Goal: Task Accomplishment & Management: Complete application form

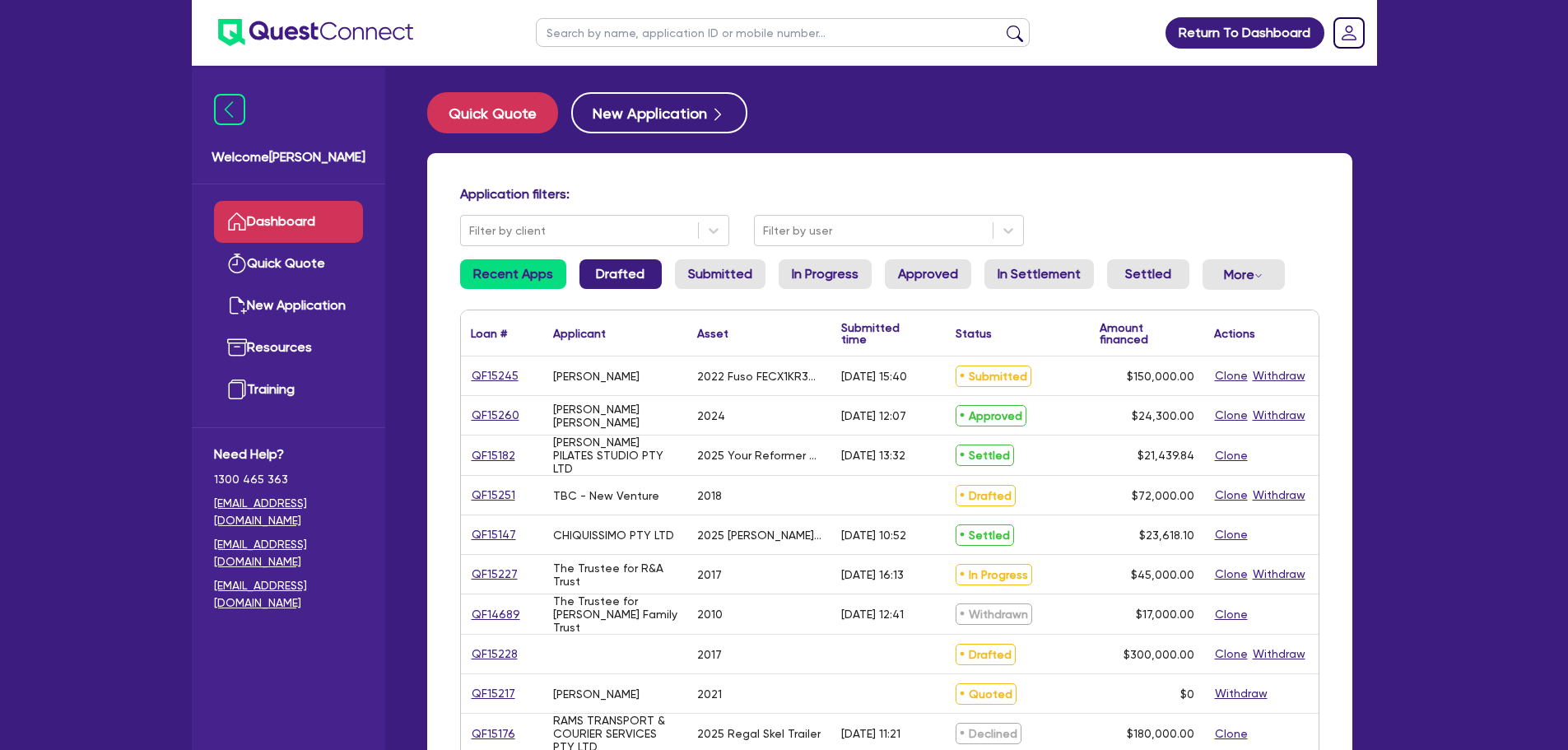
click at [623, 284] on link "Drafted" at bounding box center [621, 274] width 83 height 30
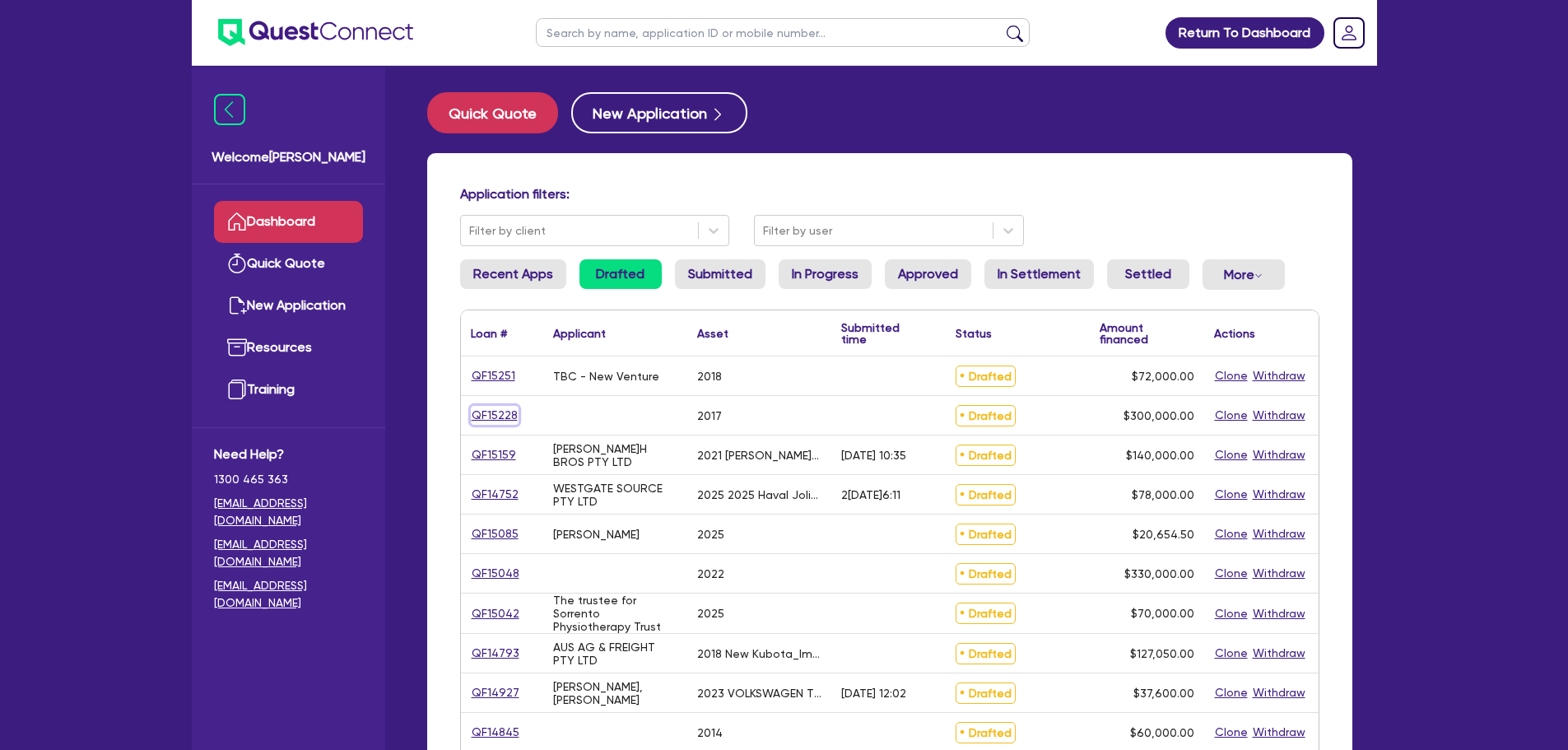
click at [484, 412] on link "QF15228" at bounding box center [494, 415] width 48 height 19
select select "PRIMARY_ASSETS"
select select "HEAVY_TRUCKS"
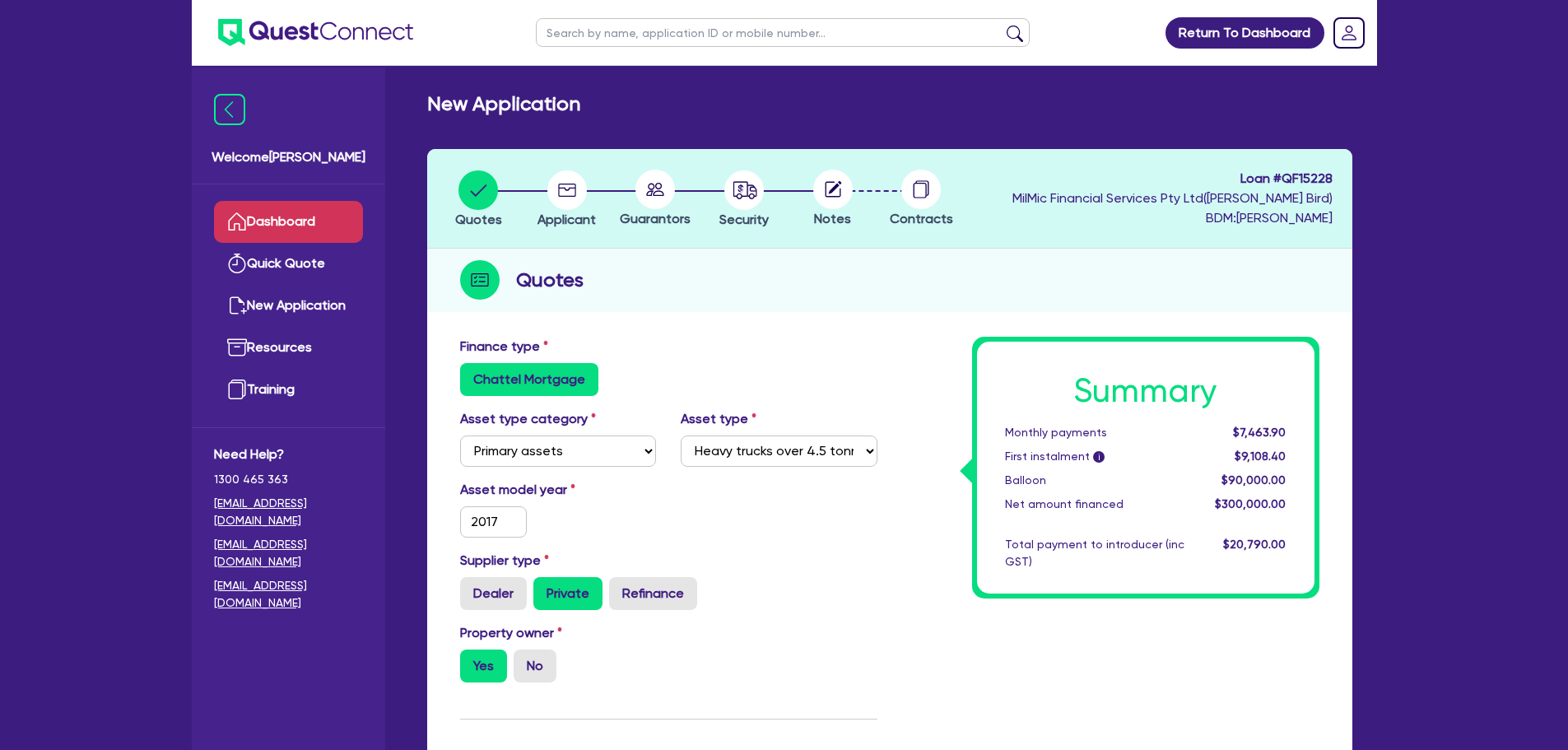
click at [275, 215] on link "Dashboard" at bounding box center [288, 222] width 149 height 42
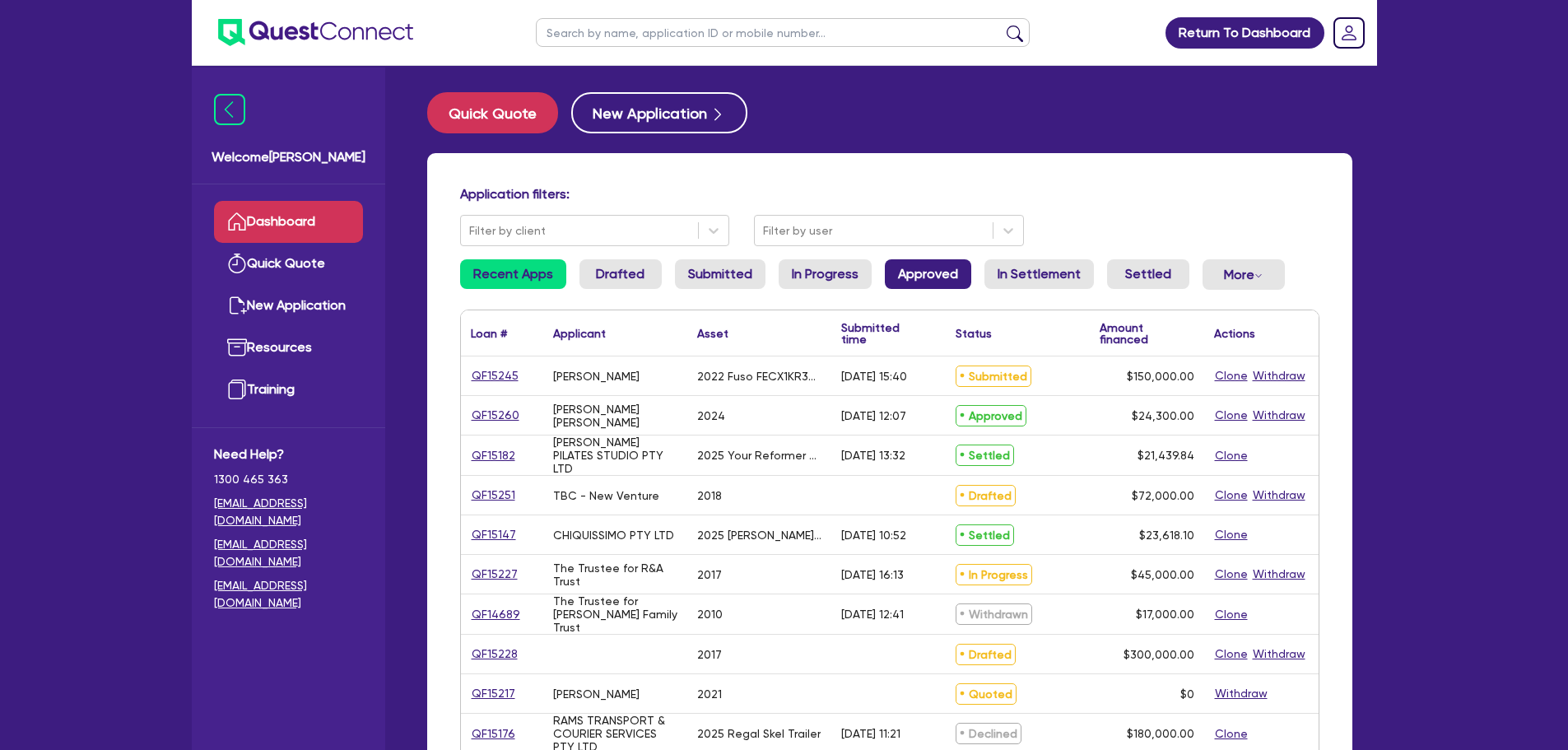
click at [935, 275] on link "Approved" at bounding box center [928, 274] width 86 height 30
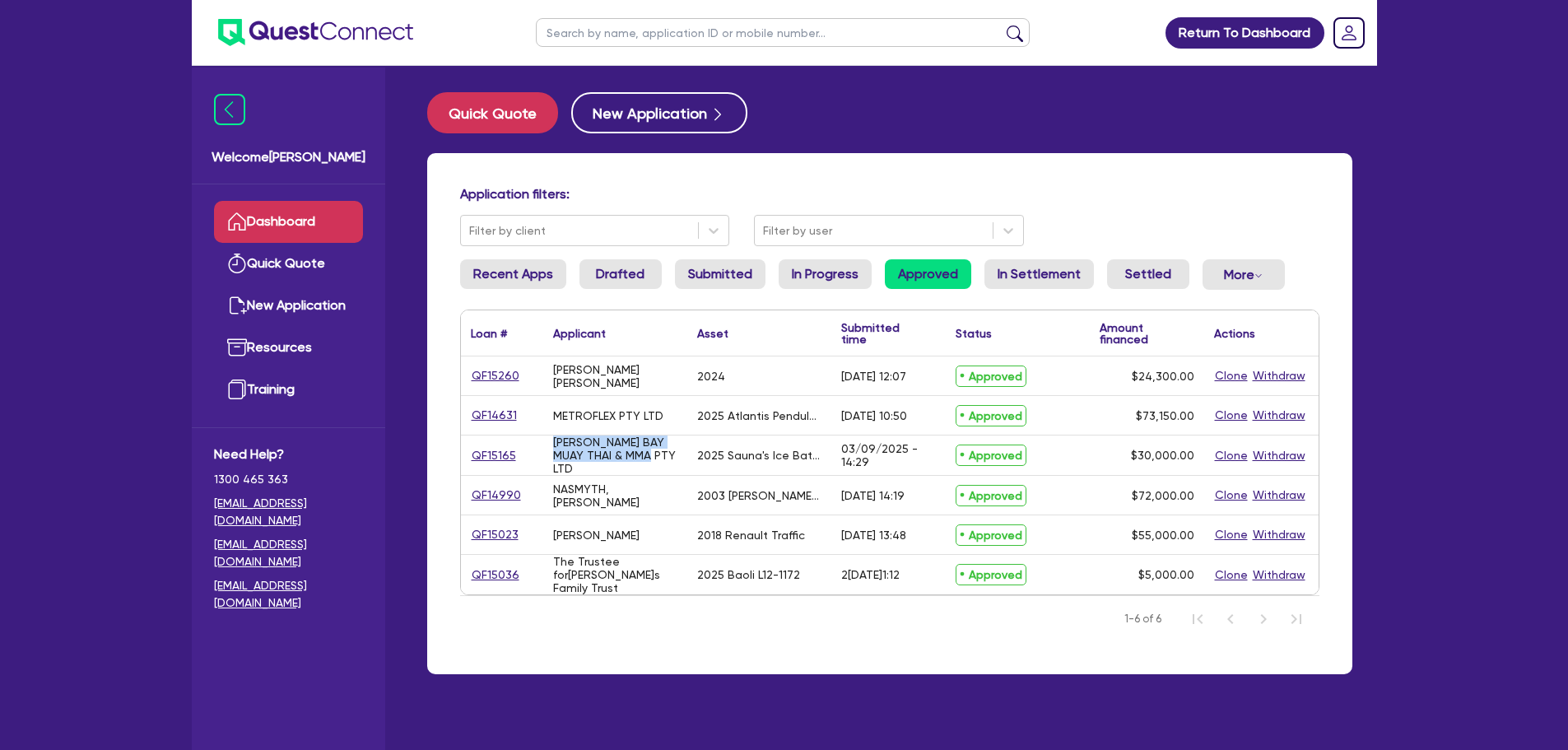
drag, startPoint x: 644, startPoint y: 457, endPoint x: 553, endPoint y: 446, distance: 91.7
click at [553, 446] on div "[PERSON_NAME] BAY MUAY THAI & MMA PTY LTD" at bounding box center [615, 455] width 124 height 39
click at [666, 463] on div "[PERSON_NAME] BAY MUAY THAI & MMA PTY LTD" at bounding box center [615, 455] width 124 height 39
drag, startPoint x: 631, startPoint y: 502, endPoint x: 520, endPoint y: 476, distance: 114.0
click at [520, 476] on div "QF14990 [PERSON_NAME],[PERSON_NAME] 2003[PERSON_NAME]k Value Liner Prime Mover …" at bounding box center [890, 495] width 858 height 39
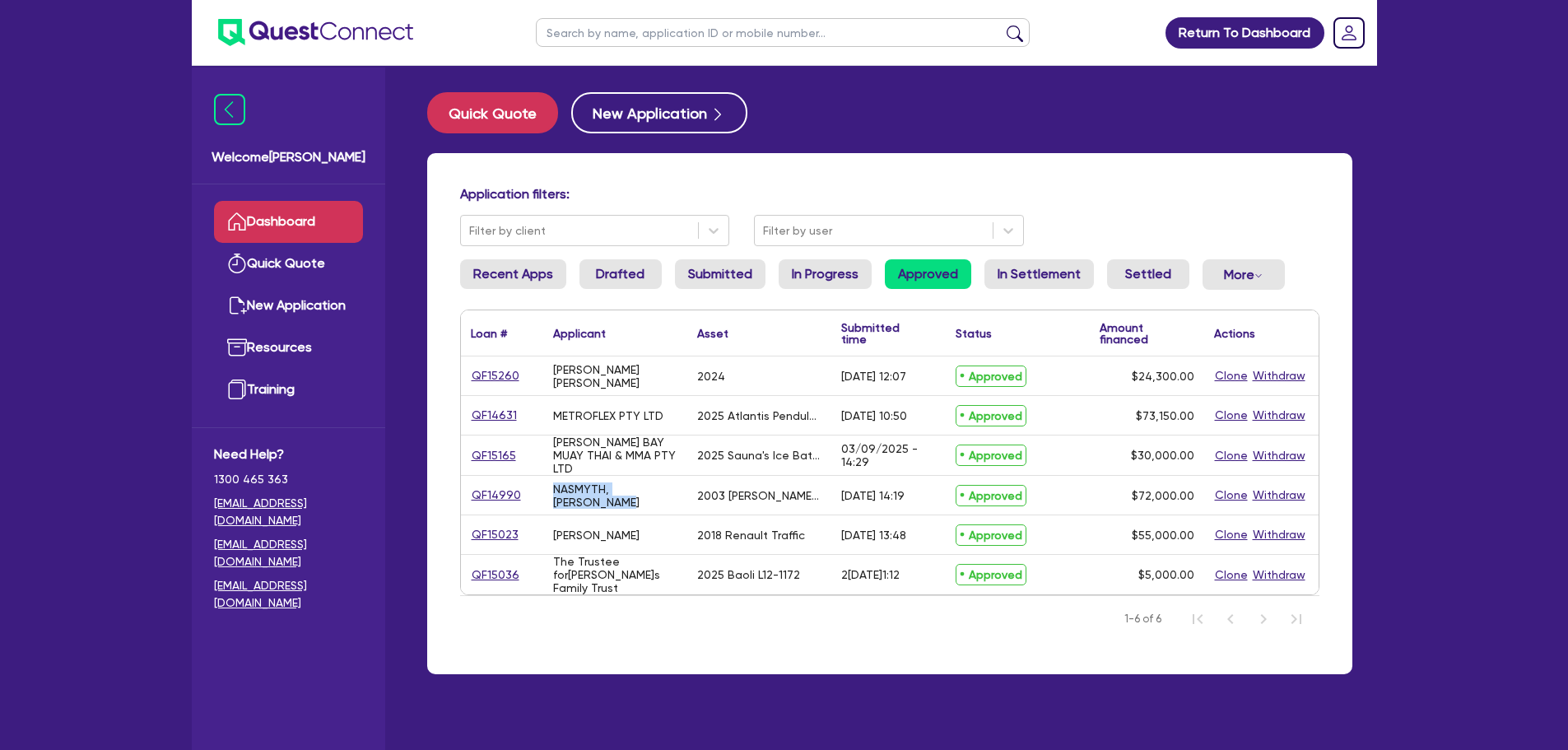
click at [615, 489] on div "NASMYTH, [PERSON_NAME]" at bounding box center [615, 495] width 124 height 26
click at [618, 502] on div "NASMYTH, [PERSON_NAME]" at bounding box center [615, 495] width 124 height 26
drag, startPoint x: 661, startPoint y: 530, endPoint x: 537, endPoint y: 530, distance: 124.0
click at [537, 530] on div "QF15023 [PERSON_NAME] 2018 Renault Traffic [DATE] 13:48 Approved $55,000.00 Clo…" at bounding box center [890, 535] width 858 height 39
click at [634, 528] on div "[PERSON_NAME]" at bounding box center [597, 535] width 86 height 13
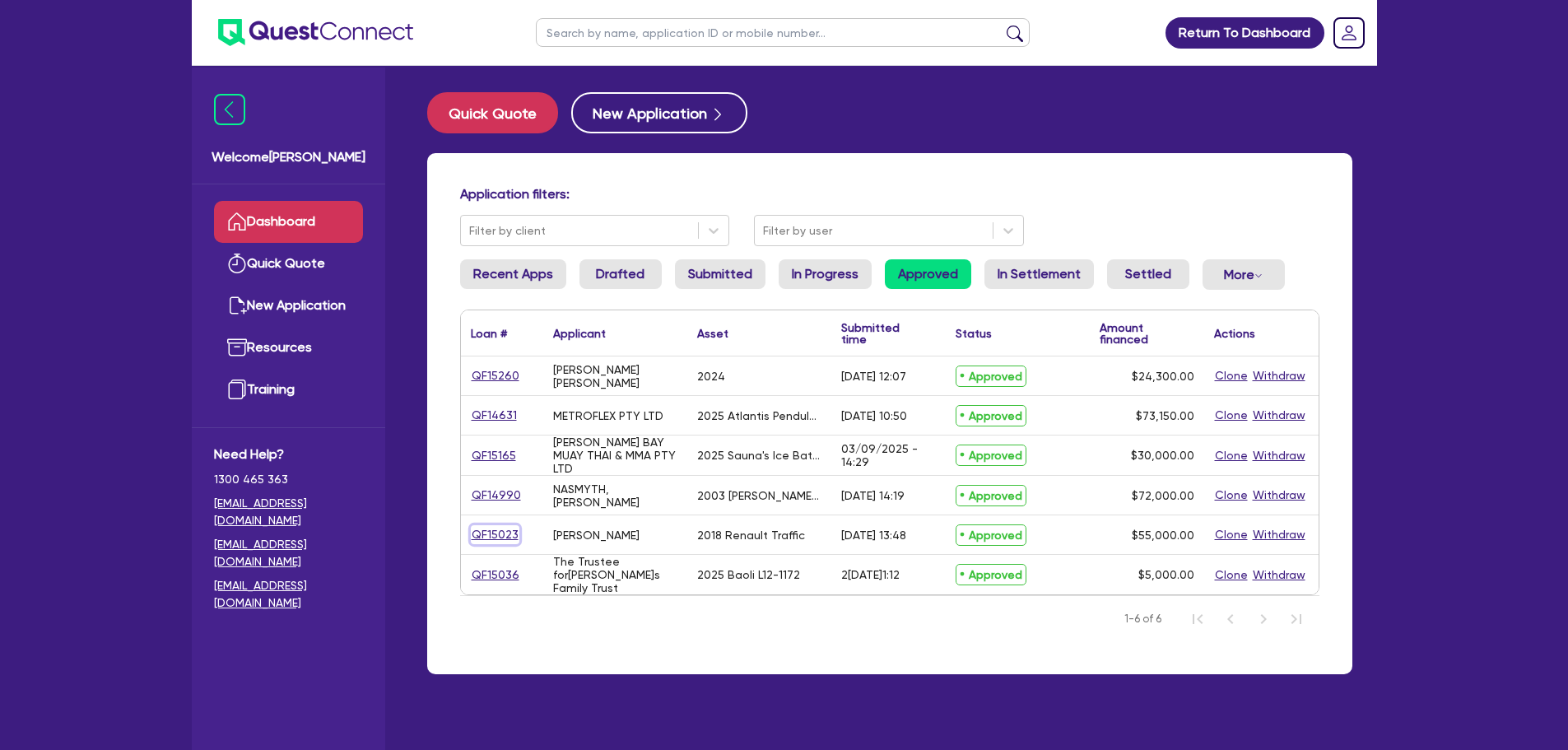
click at [495, 528] on link "QF15023" at bounding box center [495, 535] width 49 height 19
select select "CARS_AND_LIGHT_TRUCKS"
select select "VANS_AND_UTES"
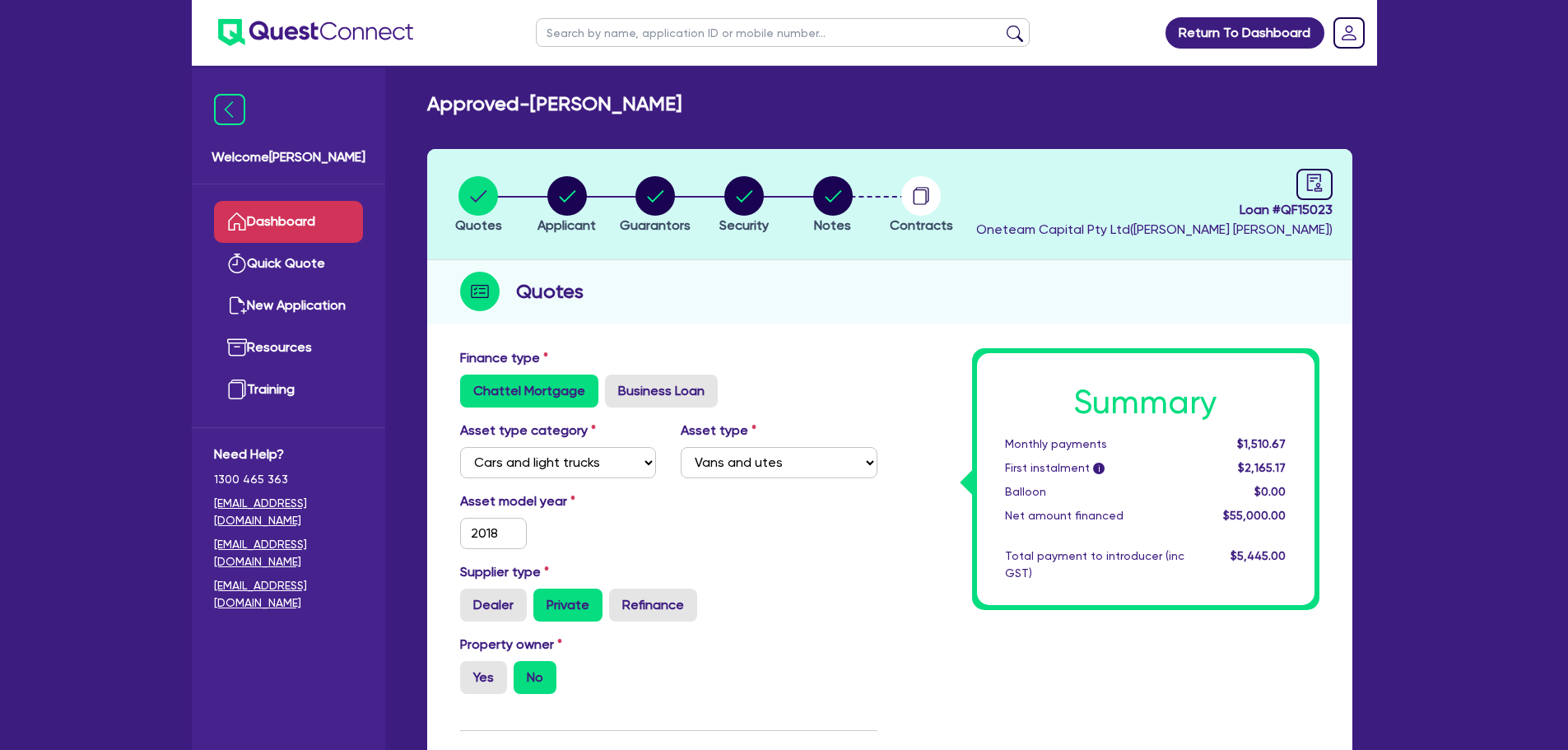
click at [284, 213] on link "Dashboard" at bounding box center [288, 222] width 149 height 42
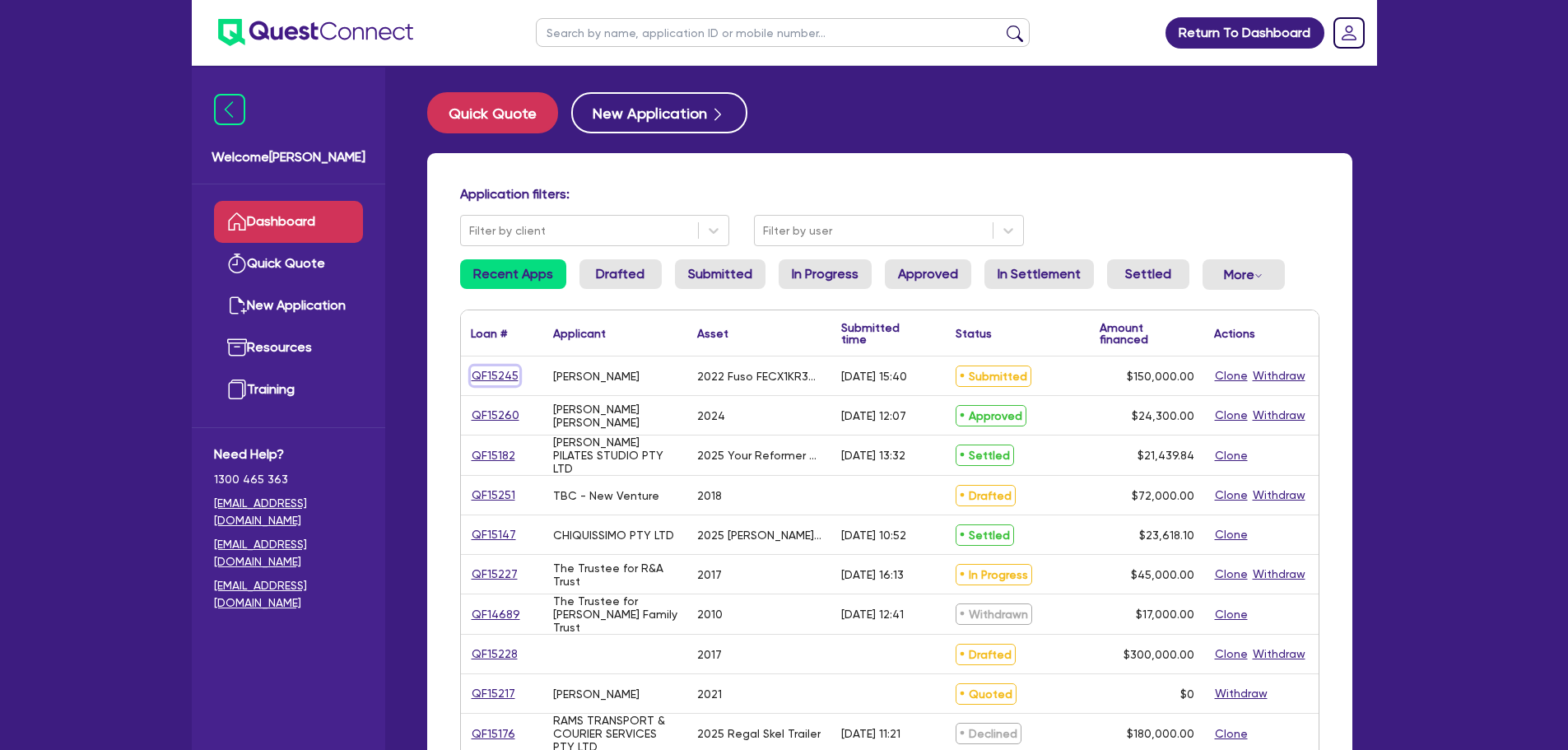
click at [492, 378] on link "QF15245" at bounding box center [495, 376] width 49 height 19
select select "CARS_AND_LIGHT_TRUCKS"
select select "LIGHT_TRUCKS"
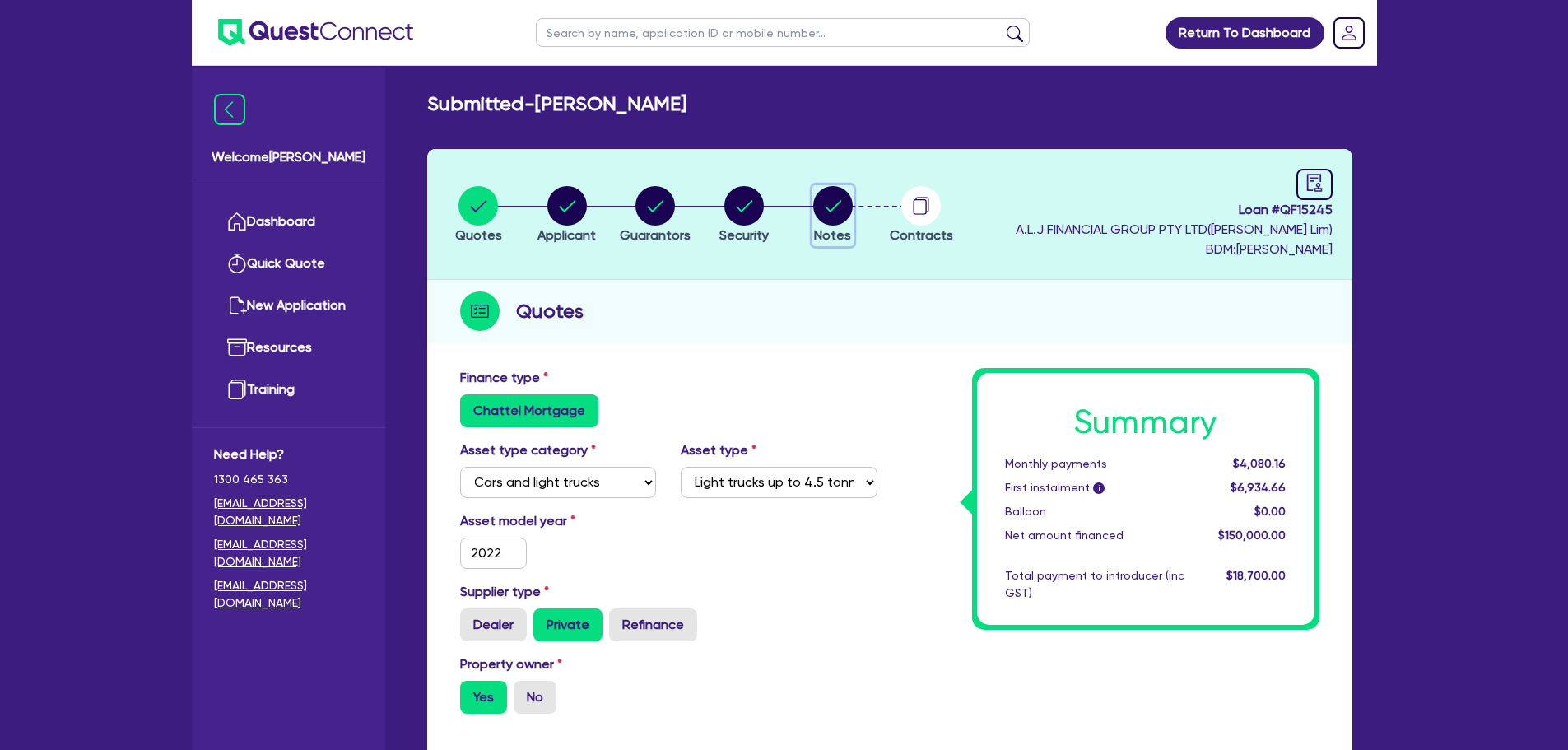
click at [846, 208] on circle "button" at bounding box center [833, 206] width 39 height 39
select select "Quest Finance - Own Book"
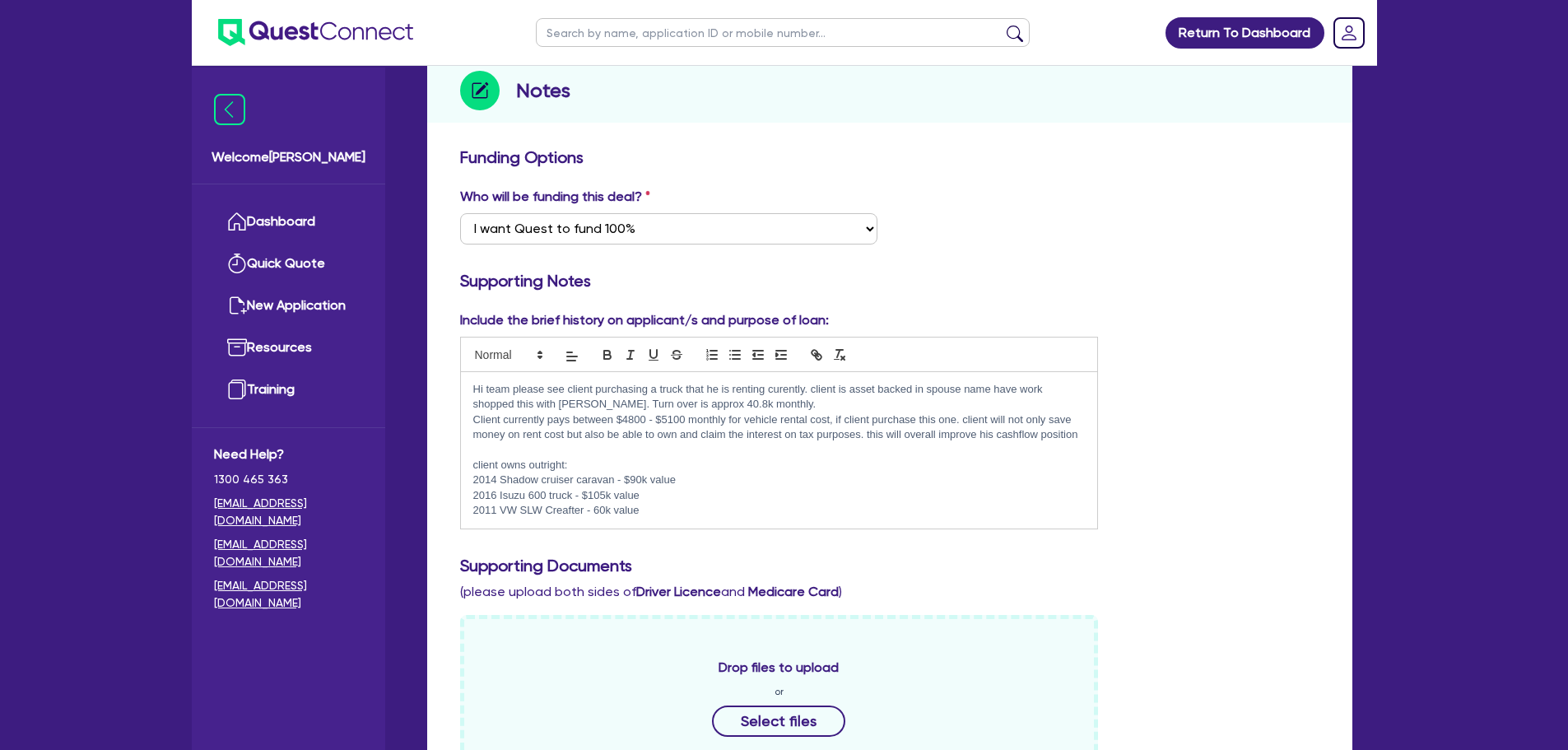
scroll to position [247, 0]
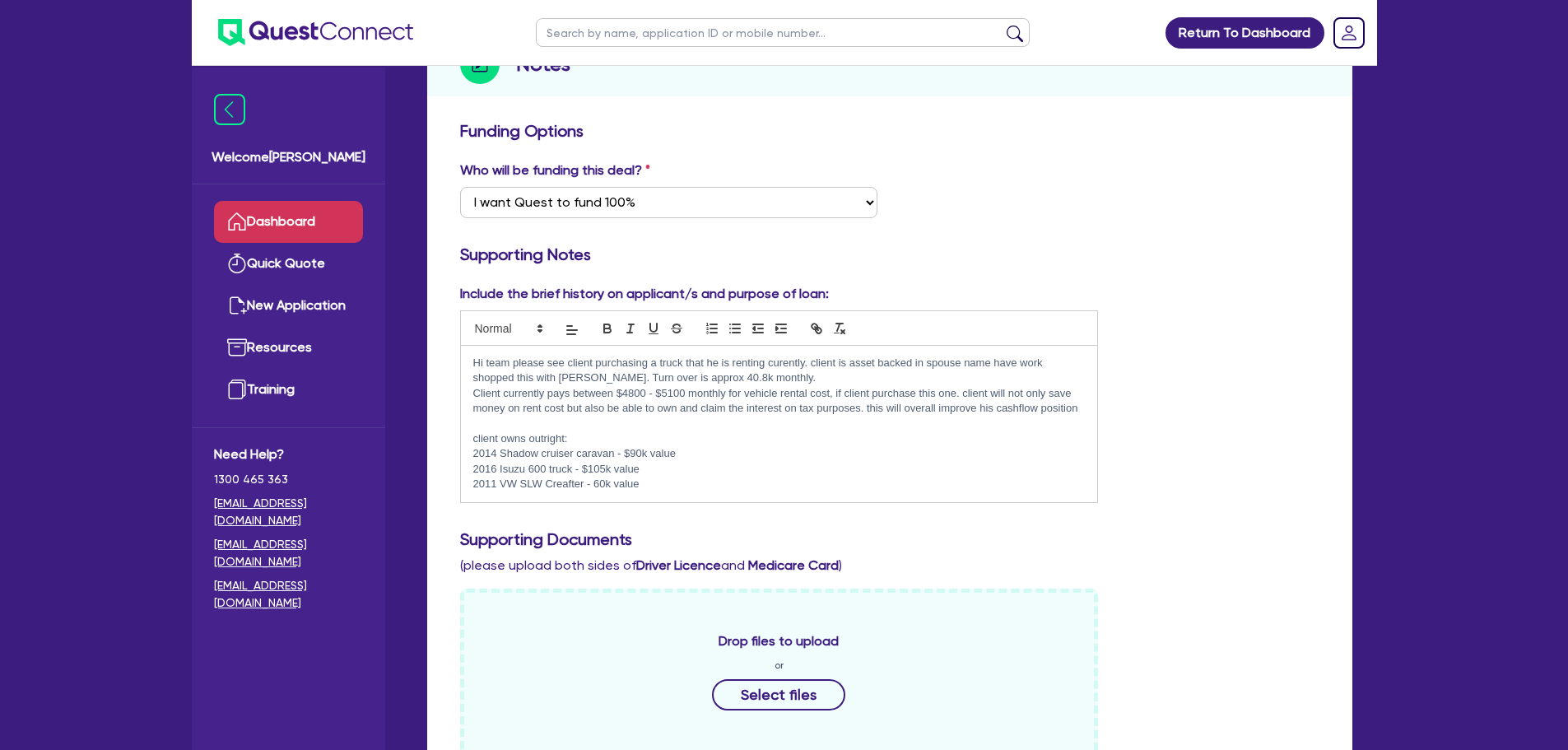
click at [279, 215] on link "Dashboard" at bounding box center [288, 222] width 149 height 42
